Goal: Information Seeking & Learning: Find specific fact

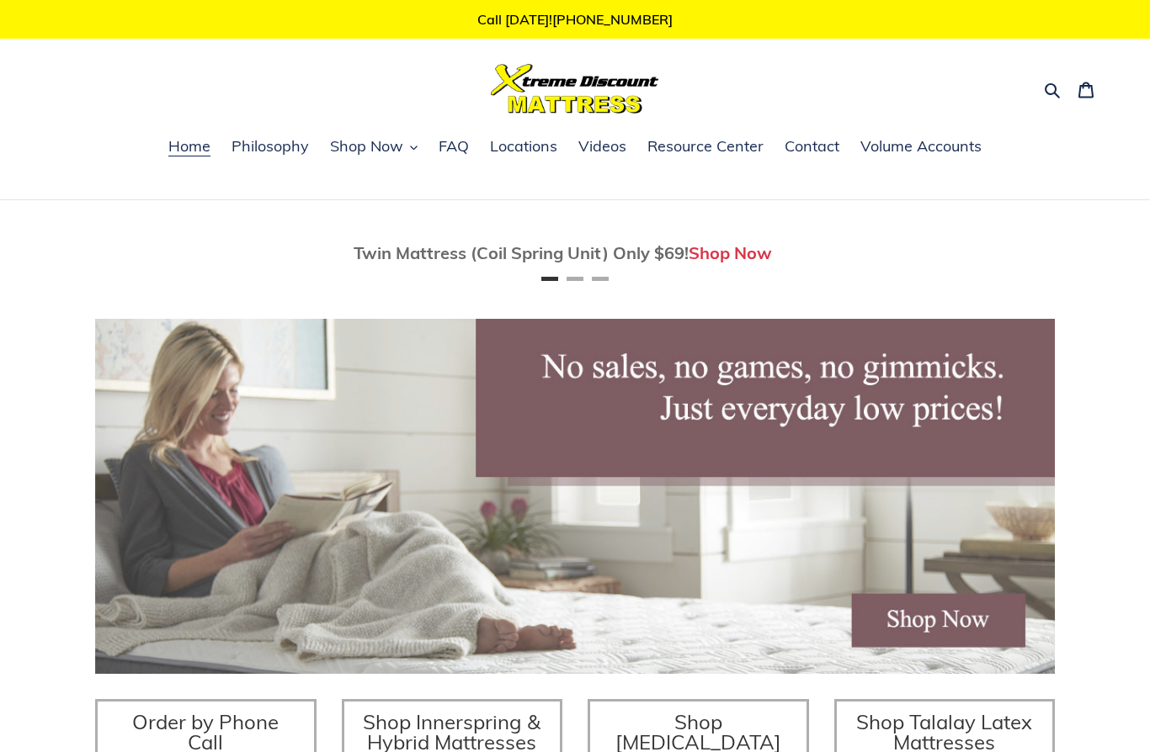
click at [443, 153] on span "FAQ" at bounding box center [453, 146] width 30 height 20
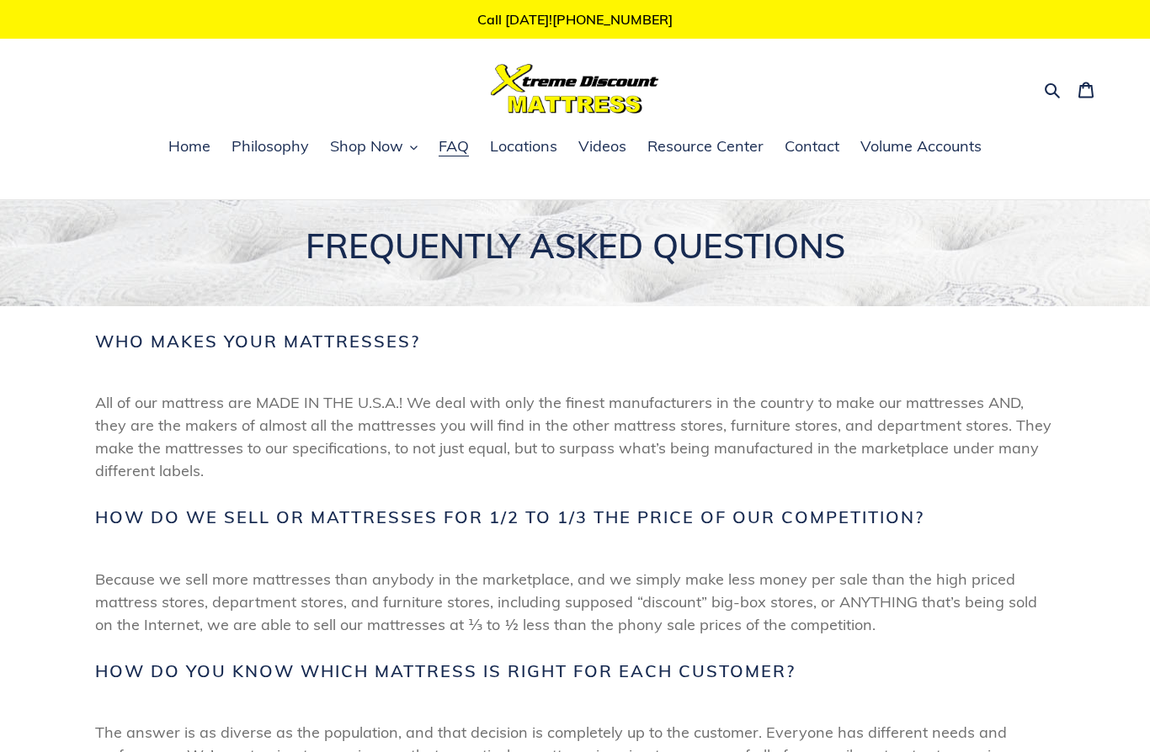
click at [366, 147] on span "Shop Now" at bounding box center [366, 146] width 73 height 20
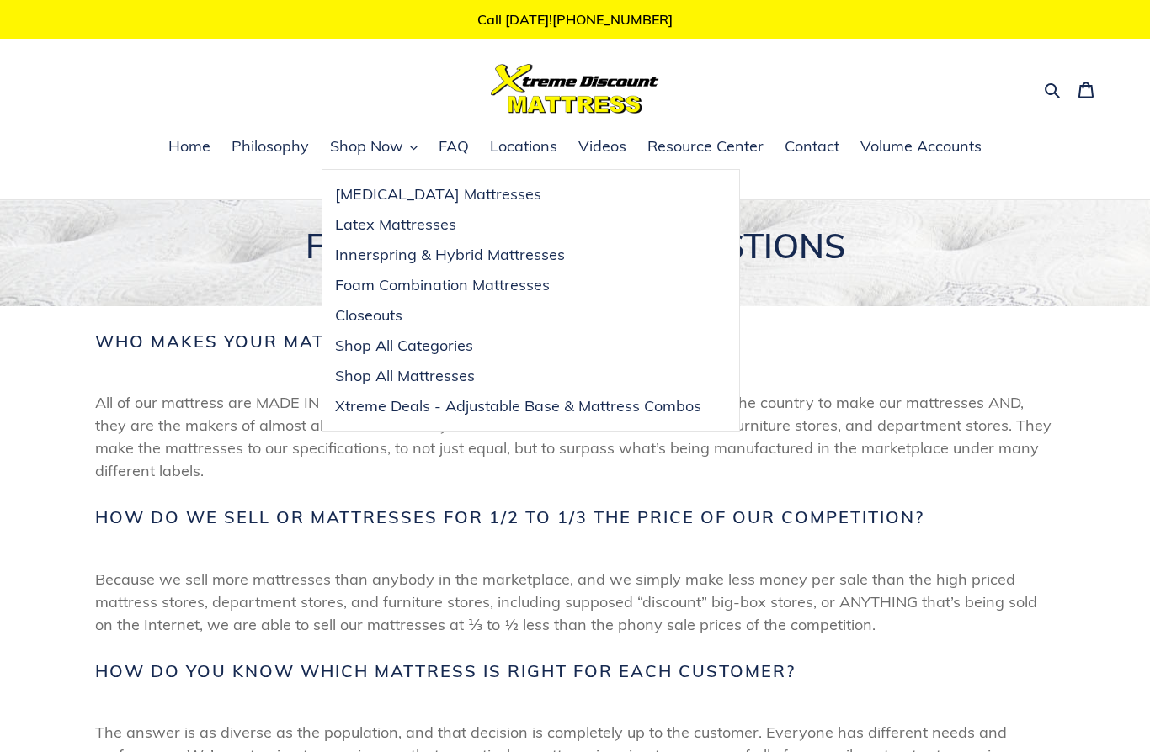
click at [357, 261] on span "Innerspring & Hybrid Mattresses" at bounding box center [450, 255] width 230 height 20
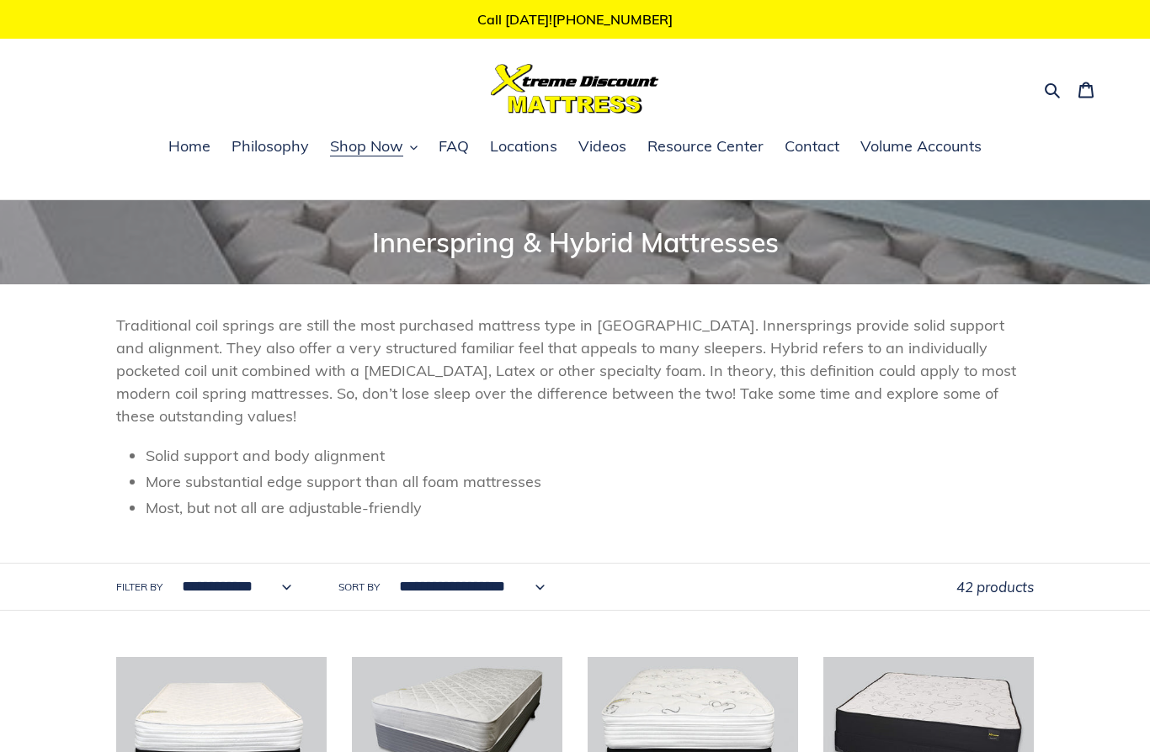
click at [1040, 99] on button "Search" at bounding box center [1052, 89] width 29 height 24
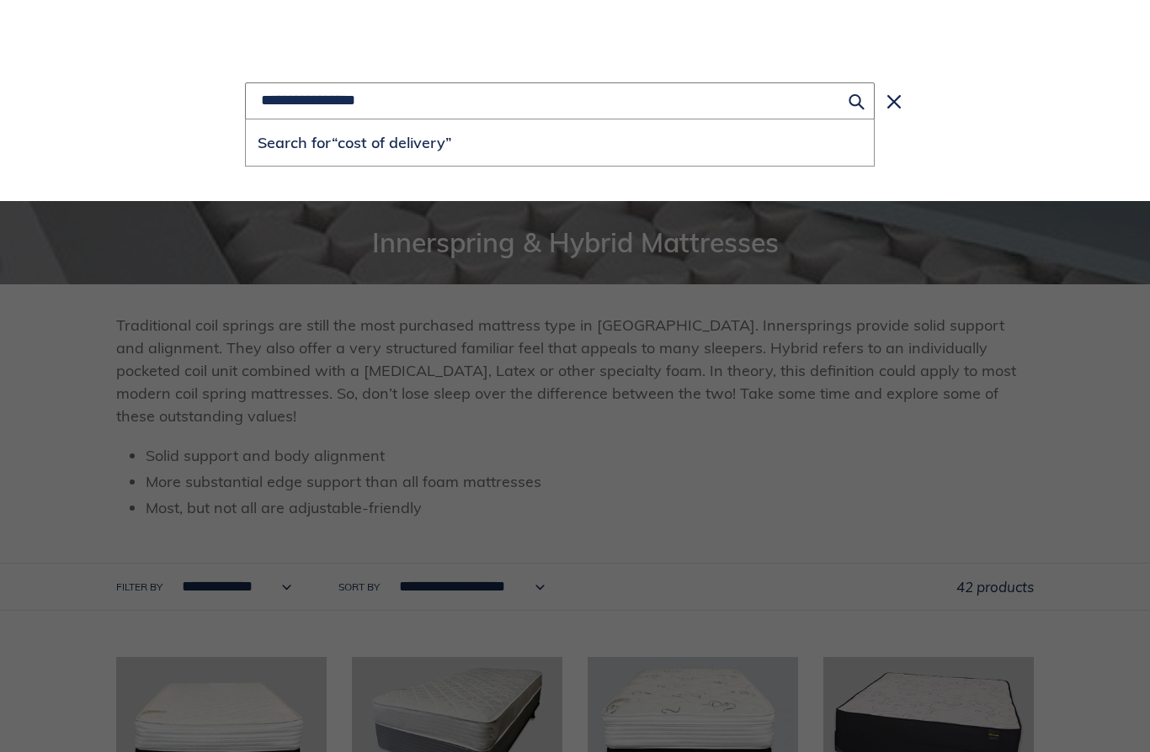
type input "**********"
click at [560, 143] on button "Search for “cost of delivery”" at bounding box center [560, 142] width 628 height 46
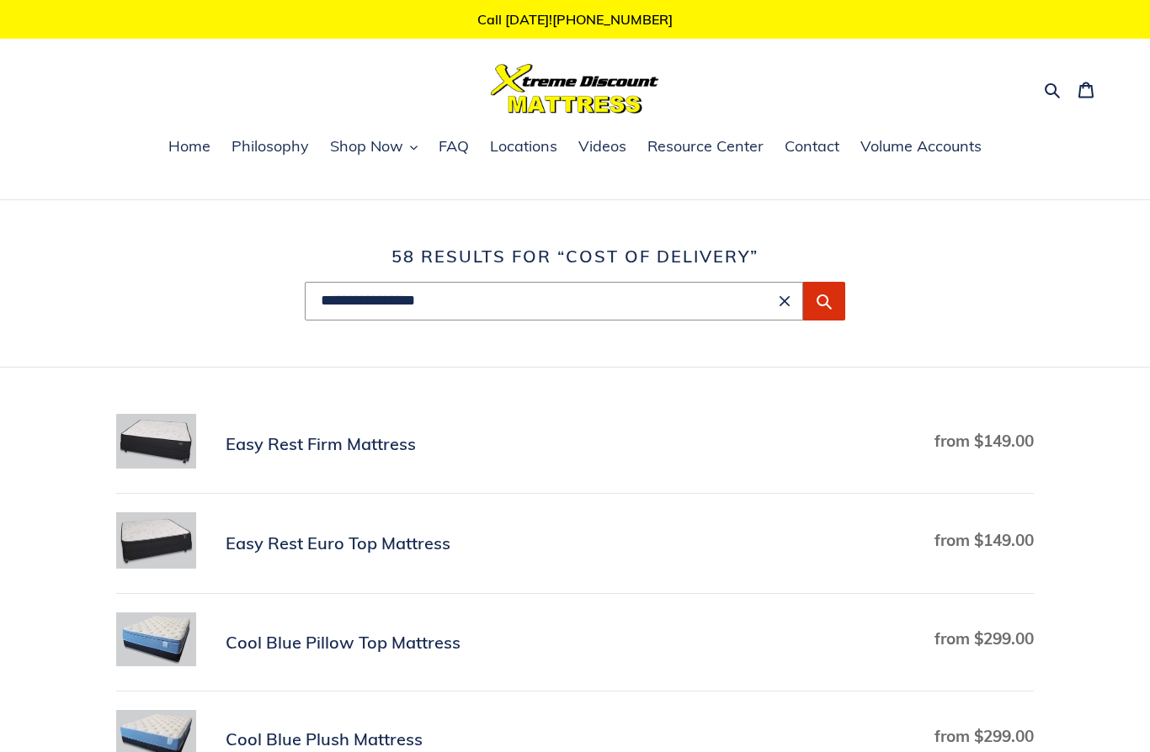
click at [835, 305] on button "Submit" at bounding box center [824, 301] width 42 height 39
click at [402, 151] on span "Shop Now" at bounding box center [366, 146] width 73 height 20
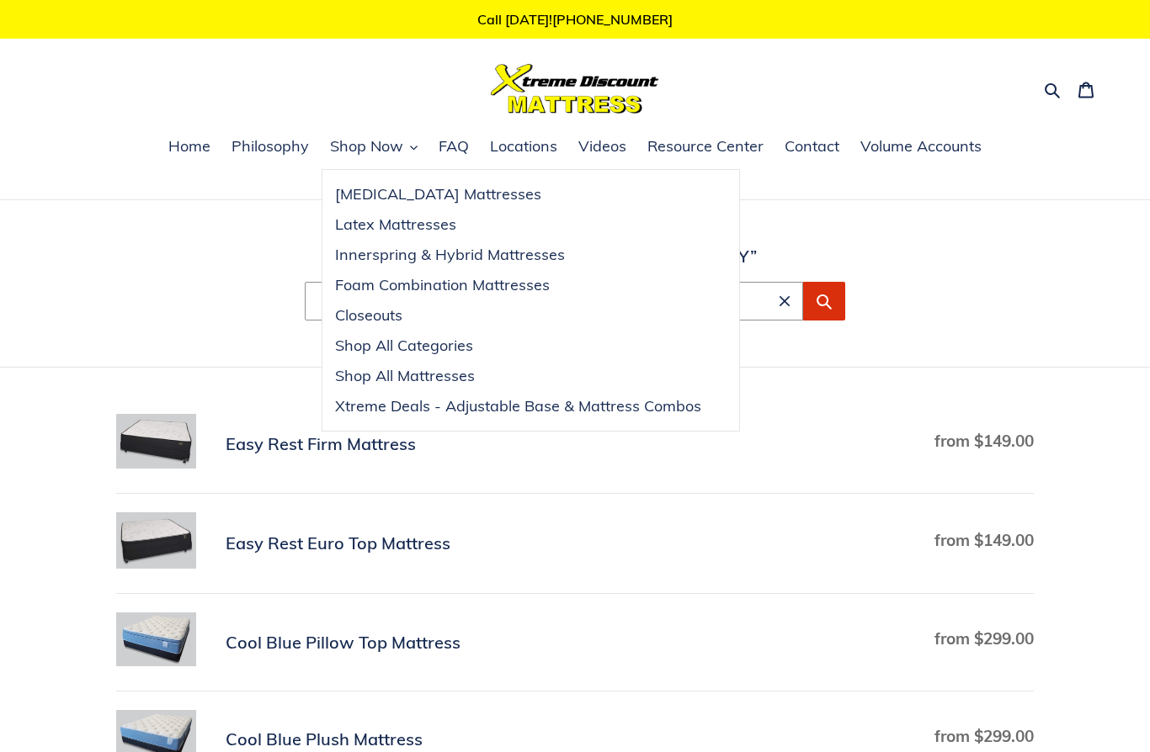
click at [371, 332] on link "Shop All Categories" at bounding box center [517, 346] width 391 height 30
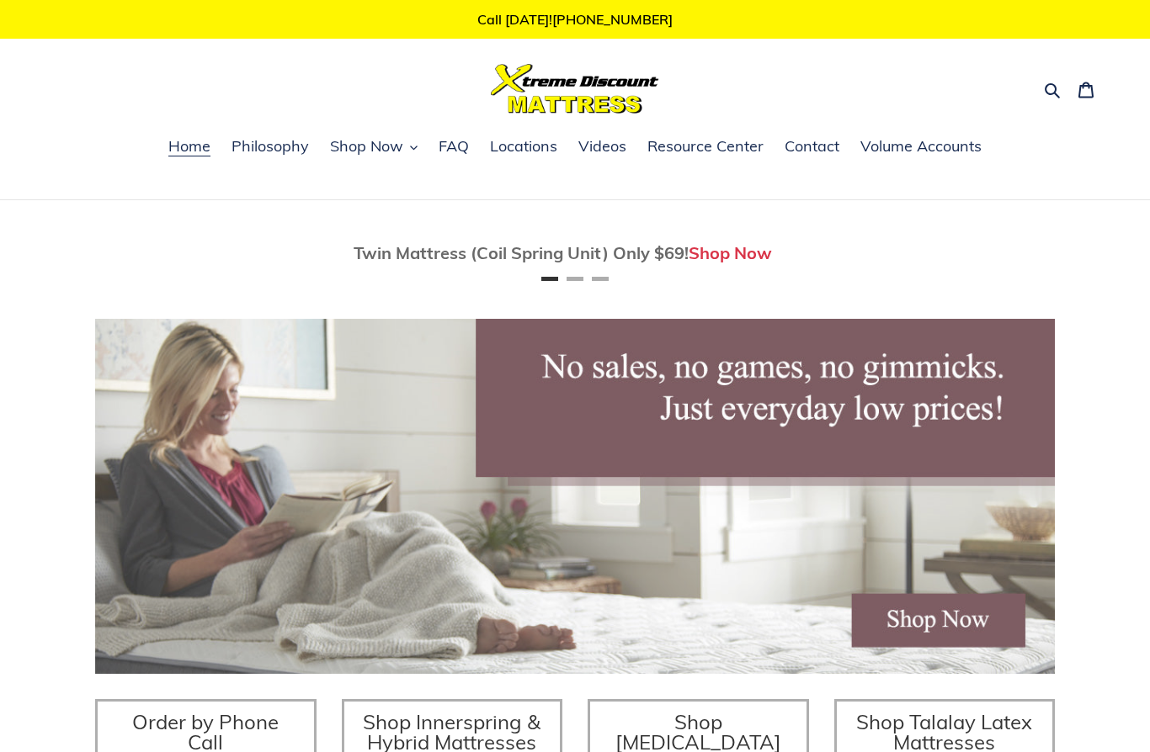
click at [1046, 96] on icon "button" at bounding box center [1051, 90] width 17 height 17
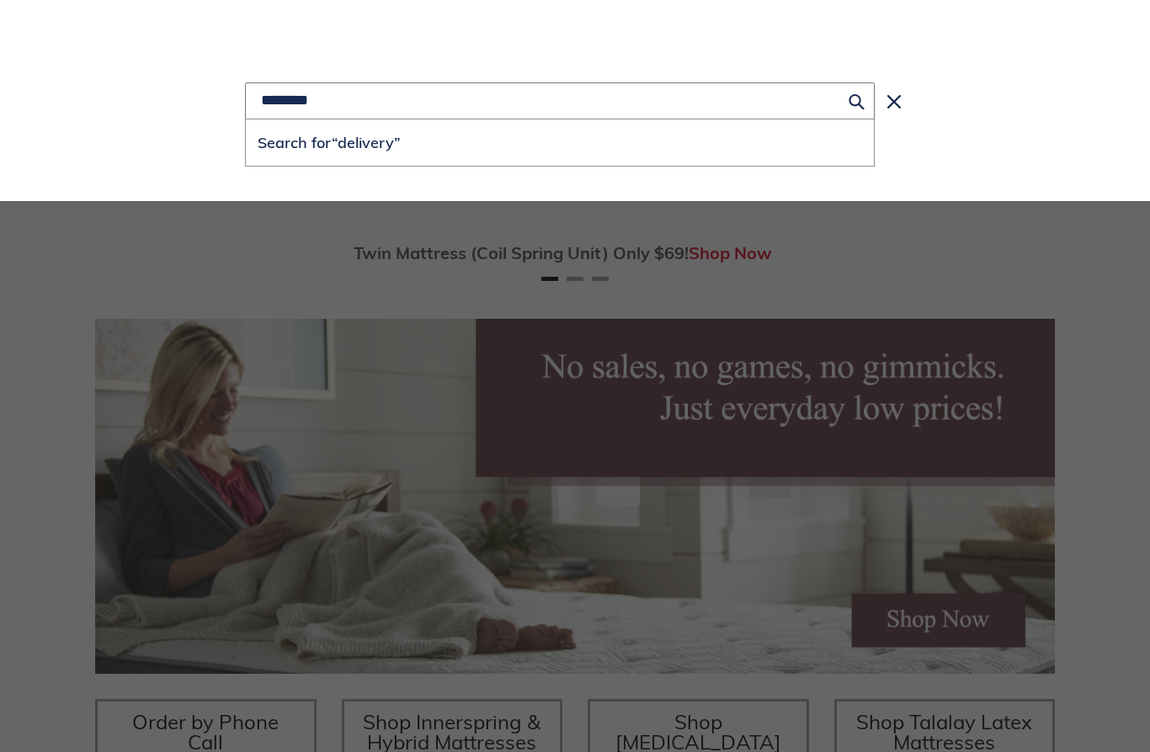
type input "********"
click at [560, 143] on button "Search for “delivery”" at bounding box center [560, 142] width 628 height 46
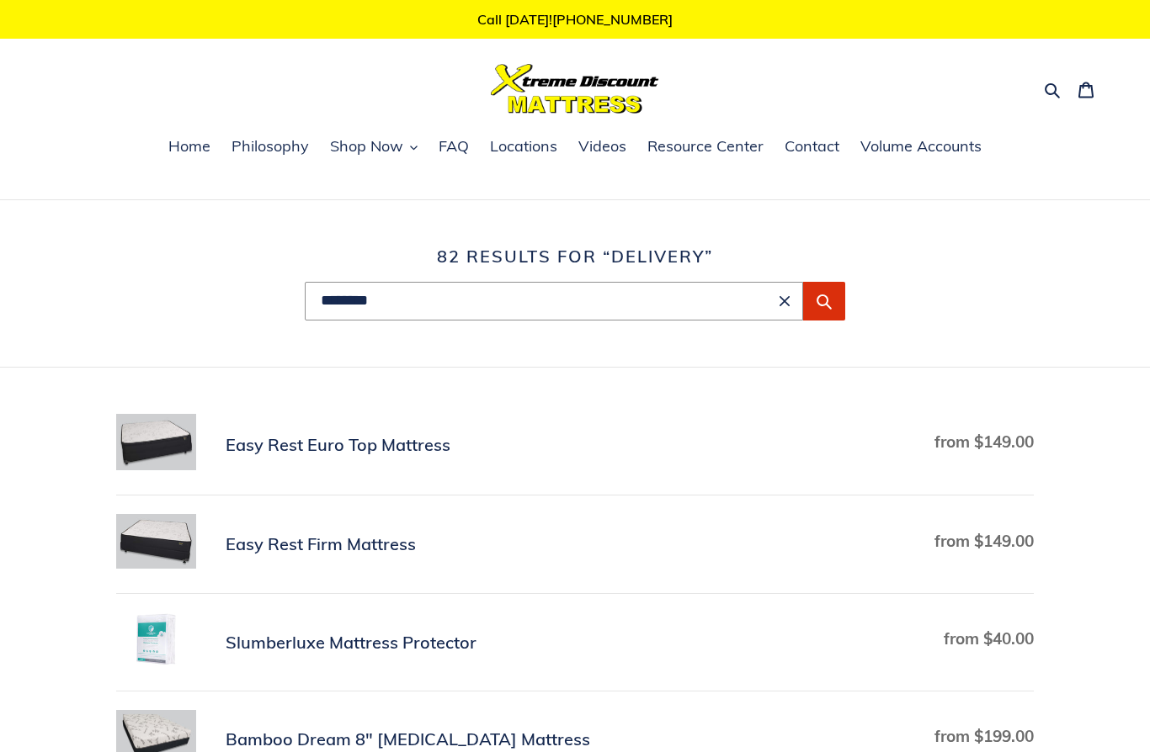
click at [276, 141] on span "Philosophy" at bounding box center [269, 146] width 77 height 20
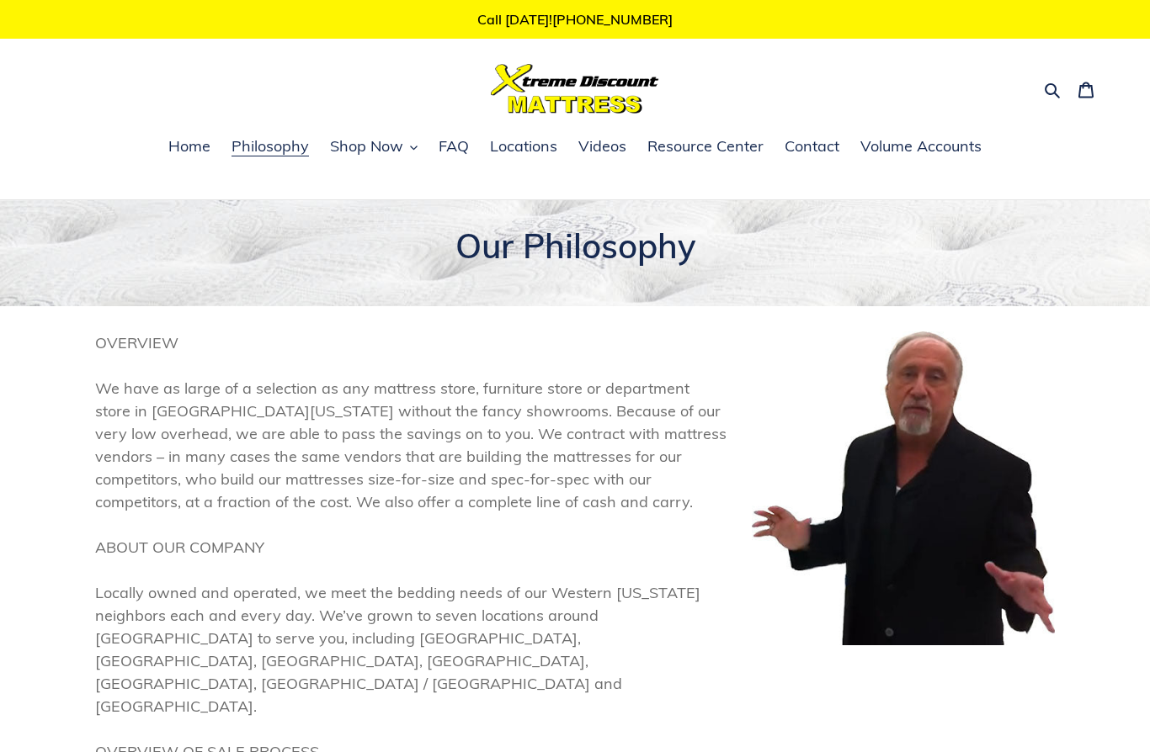
click at [379, 149] on span "Shop Now" at bounding box center [366, 146] width 73 height 20
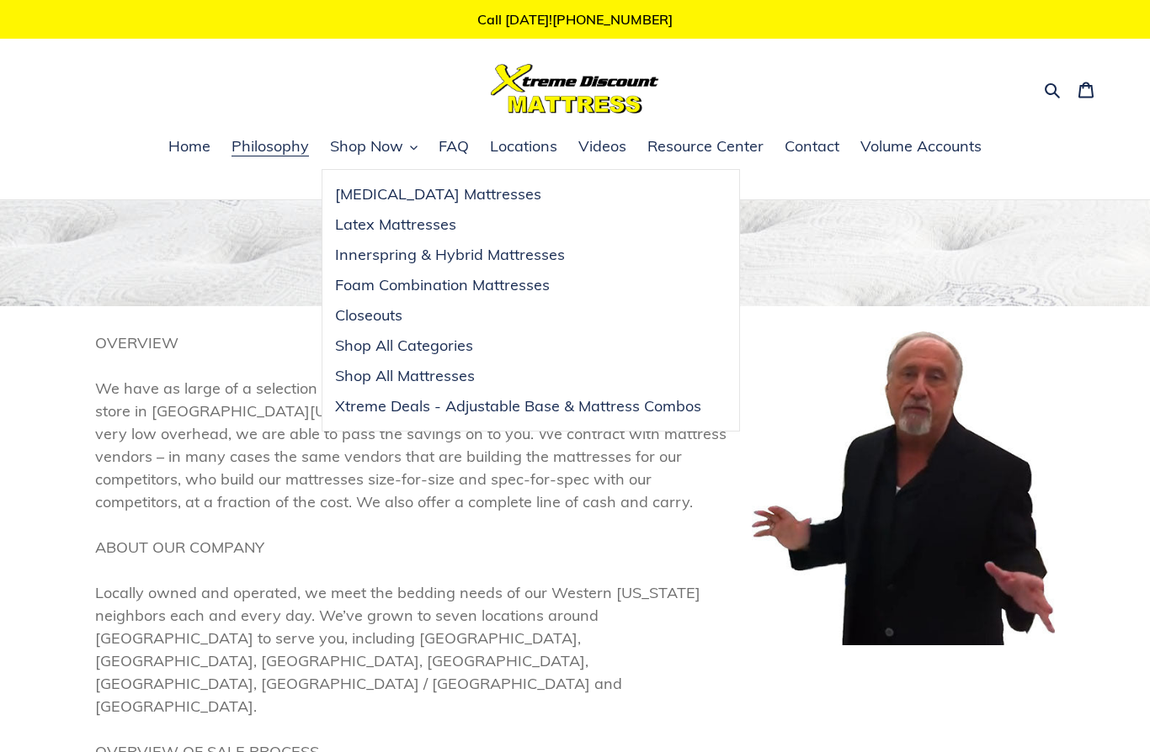
click at [714, 653] on span "OVERVIEW We have as large of a selection as any mattress store, furniture store…" at bounding box center [410, 684] width 631 height 704
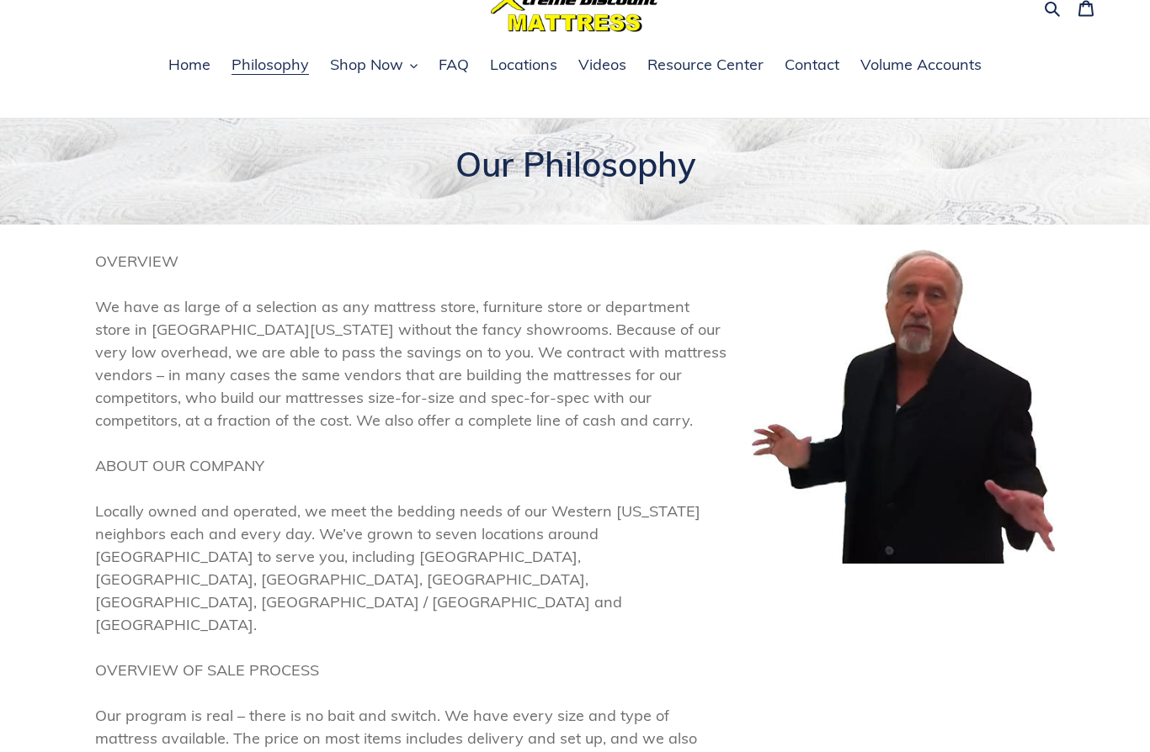
scroll to position [82, 0]
click at [788, 727] on div at bounding box center [902, 601] width 303 height 704
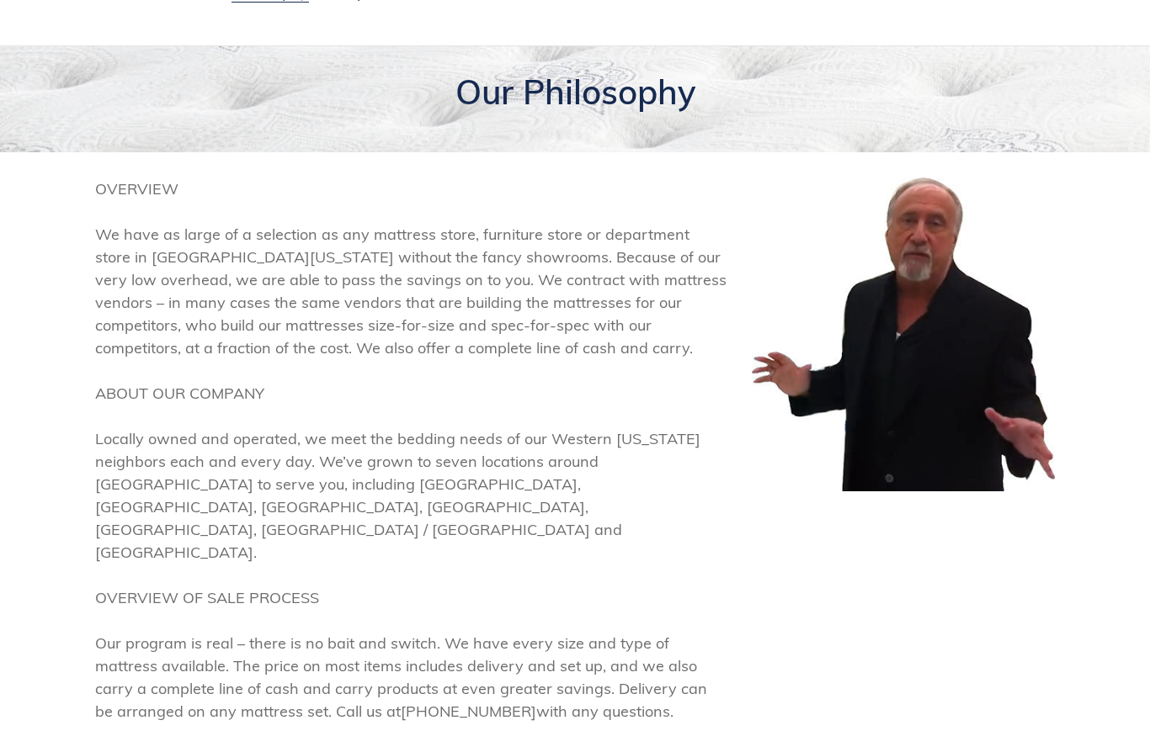
scroll to position [156, 0]
